Goal: Obtain resource: Obtain resource

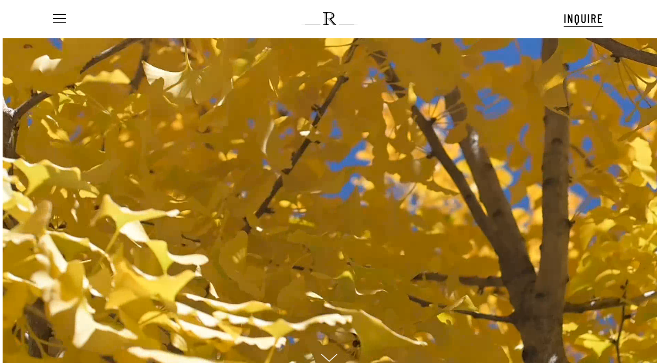
scroll to position [13, 0]
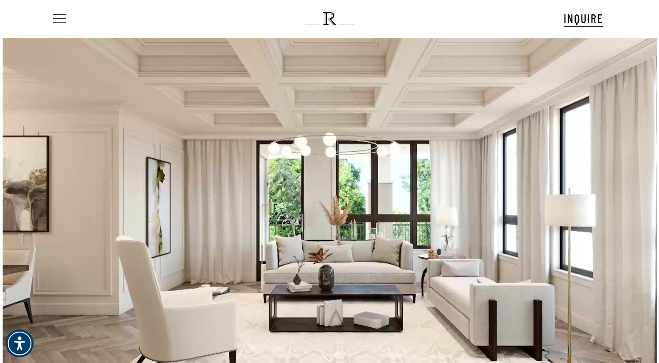
click at [59, 18] on span "Navigation Menu" at bounding box center [60, 19] width 10 height 12
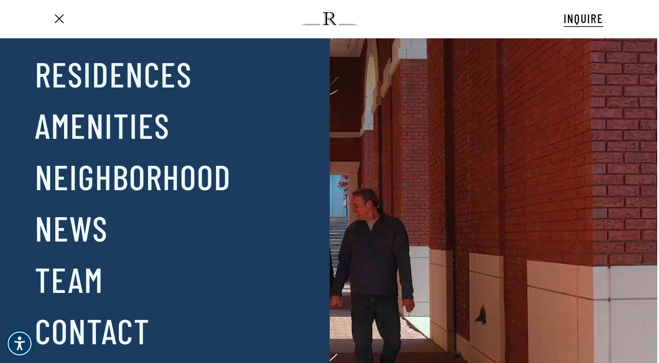
scroll to position [9, 0]
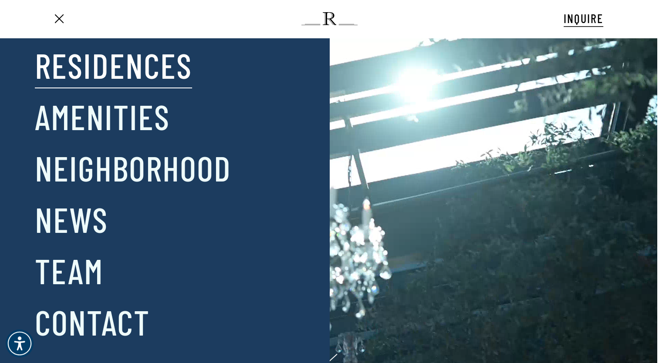
click at [105, 69] on link "Residences" at bounding box center [113, 64] width 157 height 45
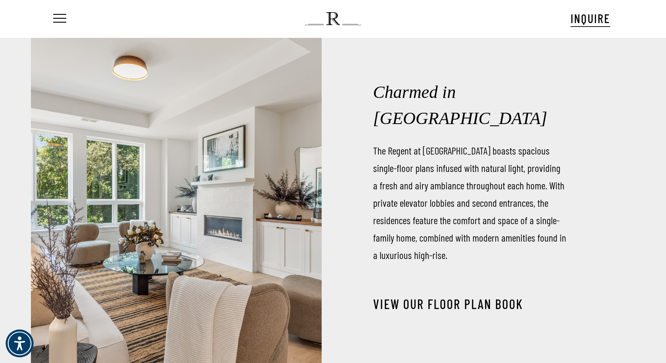
click at [427, 296] on link "View our Floor Plan Book" at bounding box center [448, 304] width 150 height 16
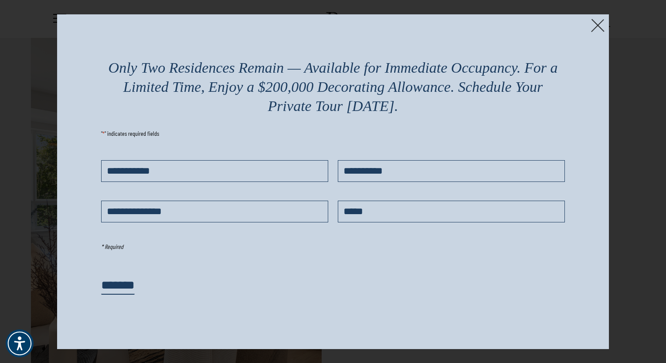
click at [594, 26] on img at bounding box center [598, 26] width 14 height 14
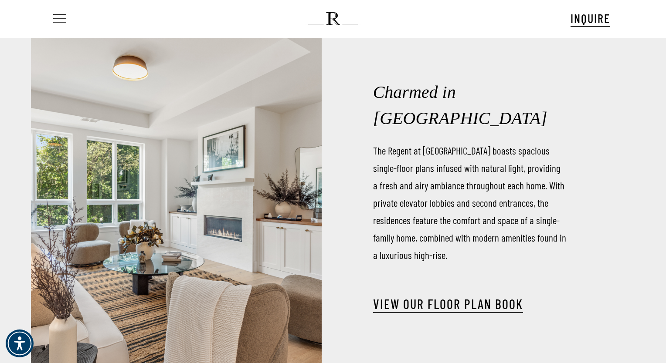
click at [59, 17] on span "Navigation Menu" at bounding box center [60, 19] width 10 height 12
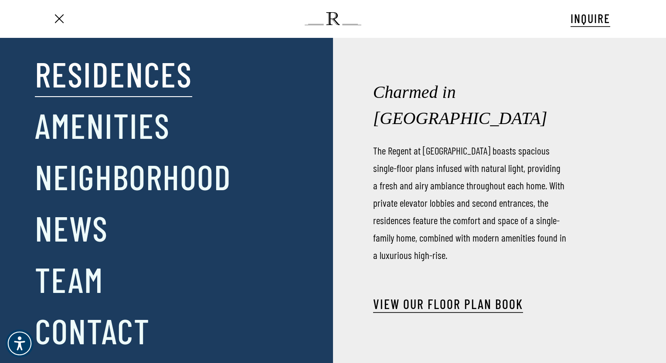
click at [98, 78] on link "Residences" at bounding box center [113, 73] width 157 height 45
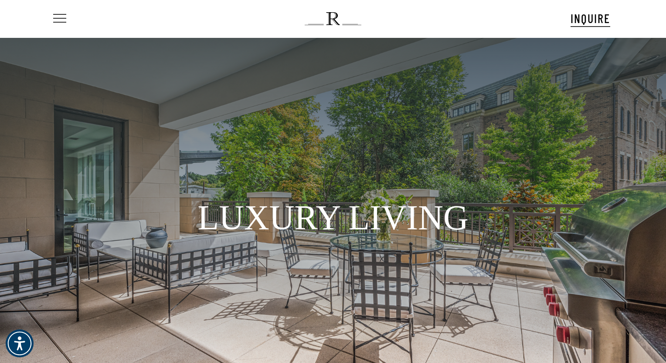
click at [58, 17] on span "Navigation Menu" at bounding box center [60, 19] width 10 height 12
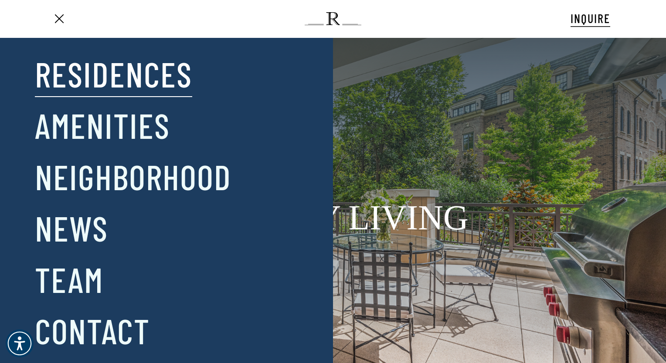
click at [103, 74] on link "Residences" at bounding box center [113, 73] width 157 height 45
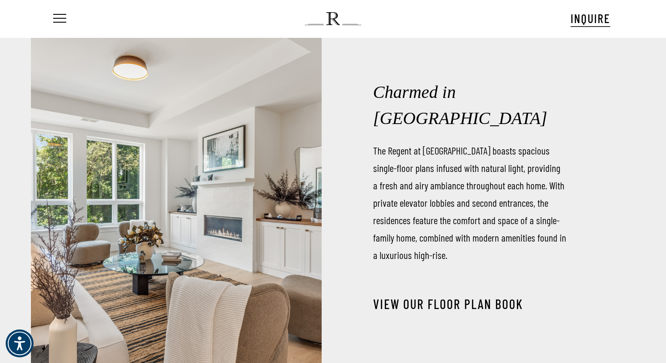
click at [444, 296] on link "View our Floor Plan Book" at bounding box center [448, 304] width 150 height 16
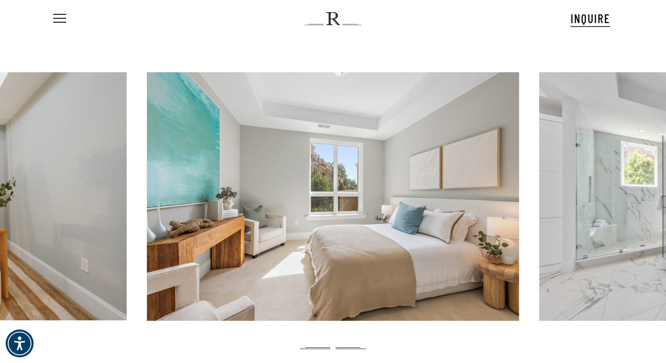
click at [642, 31] on div "Menu INQUIRE Menu Menu No menu assigned" at bounding box center [333, 19] width 632 height 38
